Goal: Find specific page/section: Locate a particular part of the current website

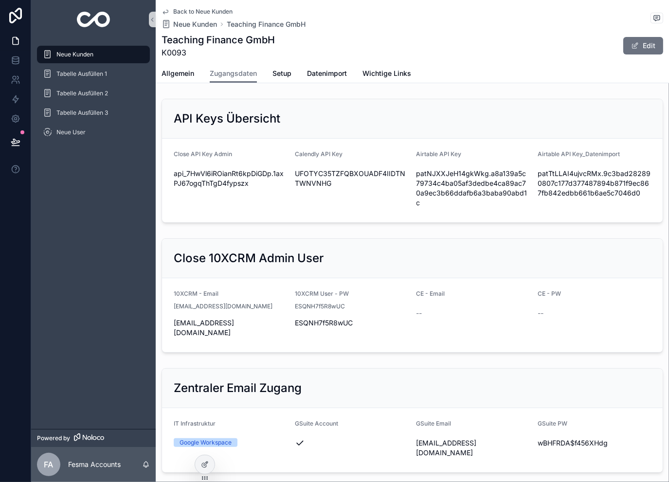
scroll to position [1112, 0]
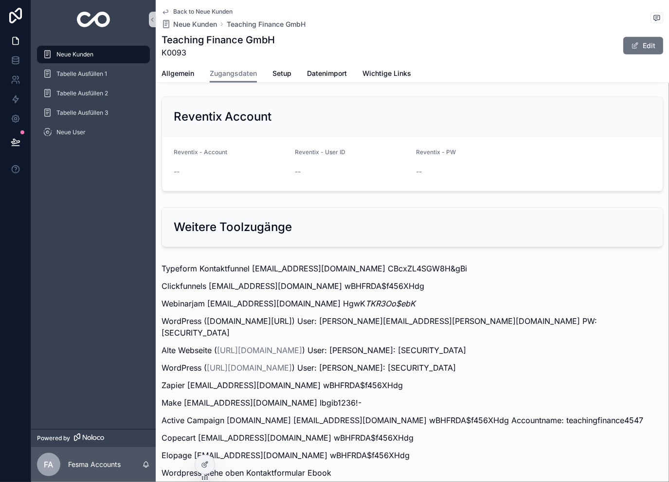
click at [221, 7] on div "Back to [GEOGRAPHIC_DATA] Neue Kunden Teaching Finance GmbH Teaching Finance Gm…" at bounding box center [411, 32] width 501 height 64
click at [210, 14] on span "Back to Neue Kunden" at bounding box center [202, 12] width 59 height 8
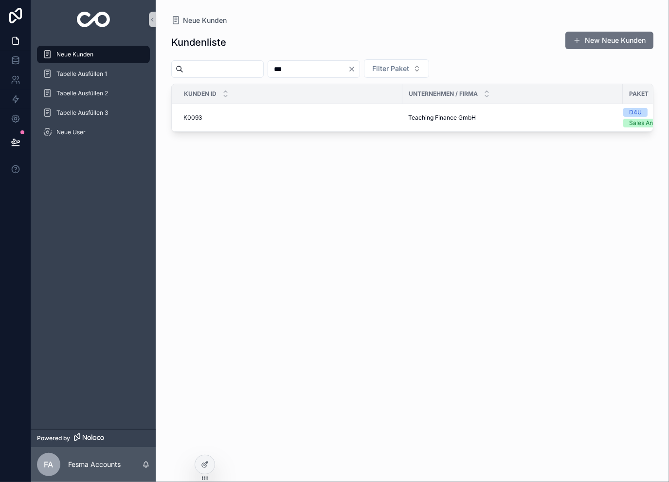
click at [348, 70] on input "***" at bounding box center [308, 69] width 80 height 14
type input "***"
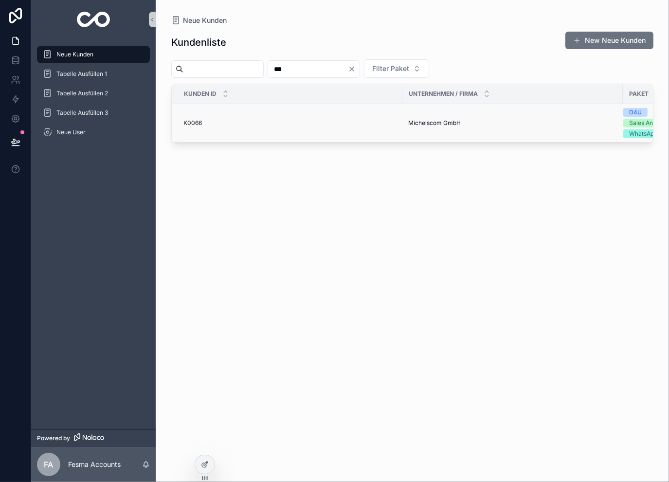
drag, startPoint x: 397, startPoint y: 133, endPoint x: 405, endPoint y: 133, distance: 7.8
click at [402, 133] on tr "K0066 K0066 Michelscom GmbH Michelscom GmbH D4U Sales Analytics WhatsApp" at bounding box center [434, 123] width 525 height 38
click at [414, 128] on td "Michelscom GmbH Michelscom GmbH" at bounding box center [512, 123] width 220 height 38
click at [417, 125] on span "Michelscom GmbH" at bounding box center [434, 123] width 53 height 8
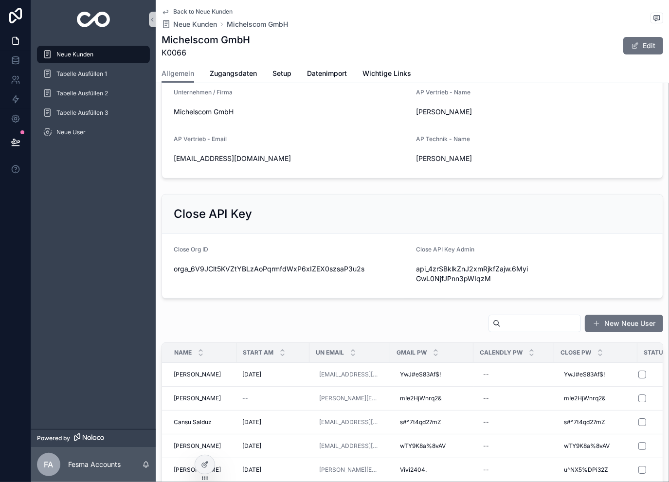
scroll to position [292, 0]
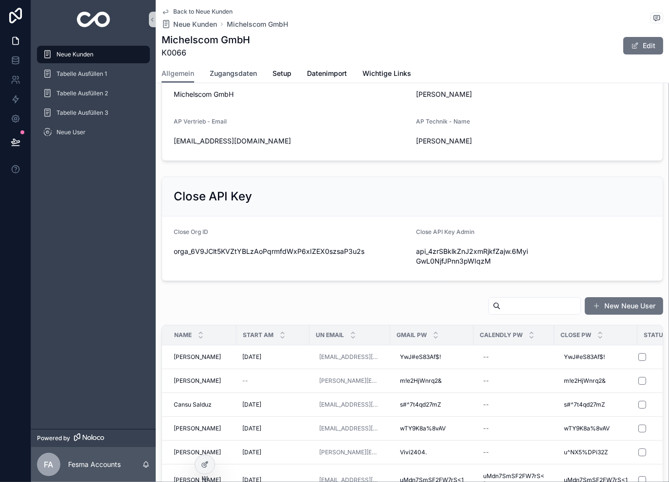
click at [238, 70] on span "Zugangsdaten" at bounding box center [233, 74] width 47 height 10
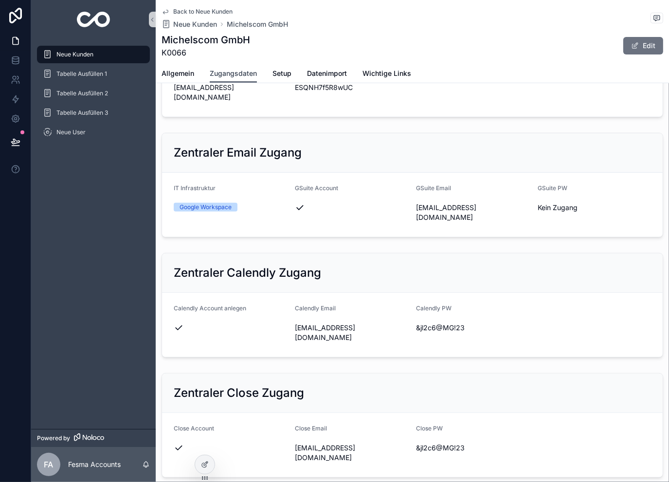
scroll to position [227, 0]
click at [286, 328] on icon "scrollable content" at bounding box center [289, 332] width 8 height 8
click at [407, 323] on icon "scrollable content" at bounding box center [411, 327] width 8 height 8
drag, startPoint x: 190, startPoint y: 72, endPoint x: 409, endPoint y: 305, distance: 319.7
click at [190, 72] on span "Allgemein" at bounding box center [177, 74] width 33 height 10
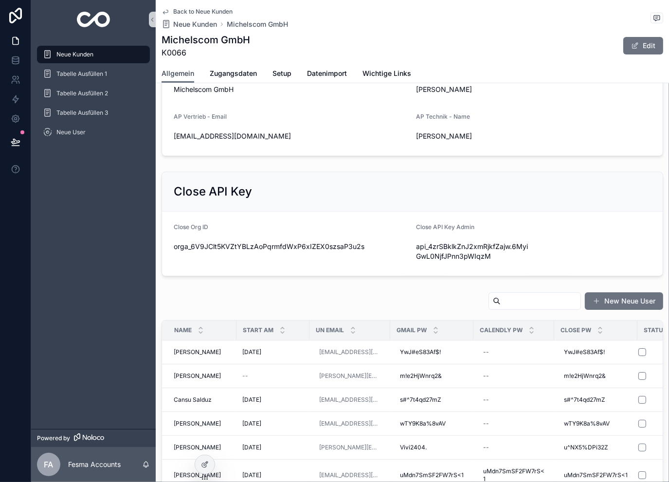
scroll to position [324, 0]
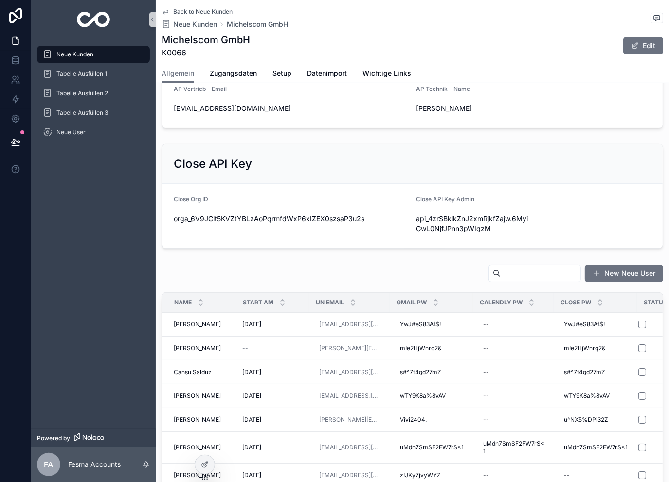
click at [500, 275] on input "scrollable content" at bounding box center [540, 274] width 80 height 14
type input "*****"
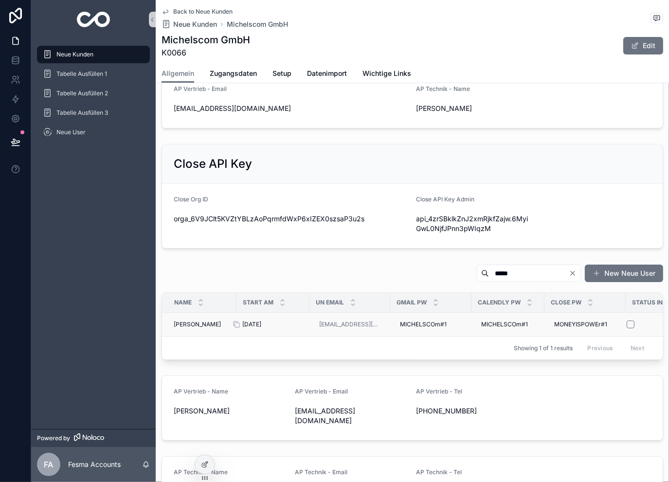
click at [282, 325] on div "[DATE] [DATE]" at bounding box center [272, 325] width 61 height 8
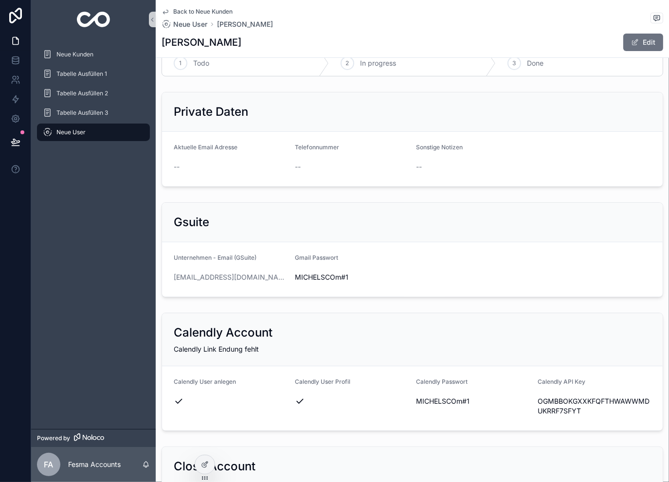
scroll to position [97, 0]
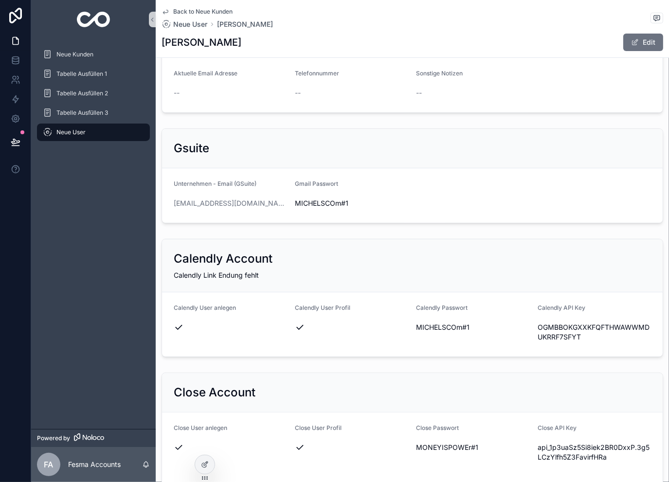
click at [420, 325] on span "MICHELSCOm#1" at bounding box center [472, 327] width 113 height 10
copy span "MICHELSCOm#1"
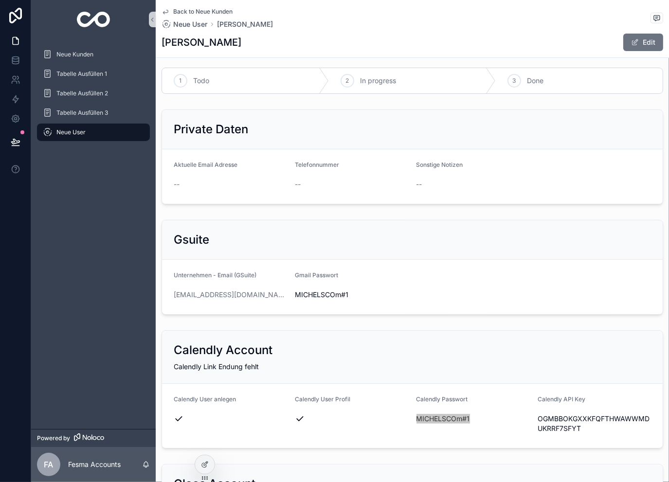
scroll to position [0, 0]
